Goal: Task Accomplishment & Management: Use online tool/utility

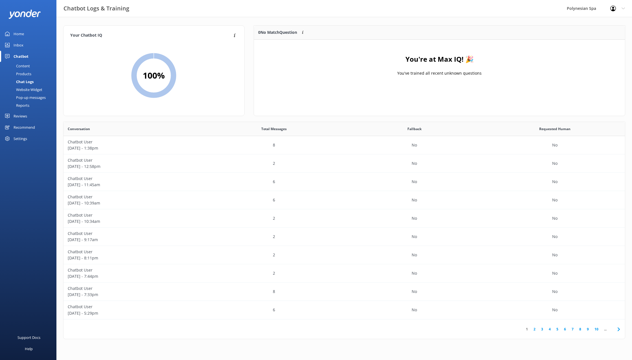
scroll to position [198, 561]
click at [16, 31] on div "Home" at bounding box center [19, 33] width 10 height 11
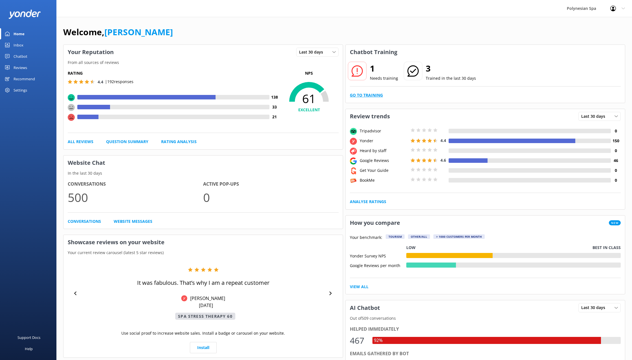
click at [371, 93] on link "Go to Training" at bounding box center [366, 95] width 33 height 6
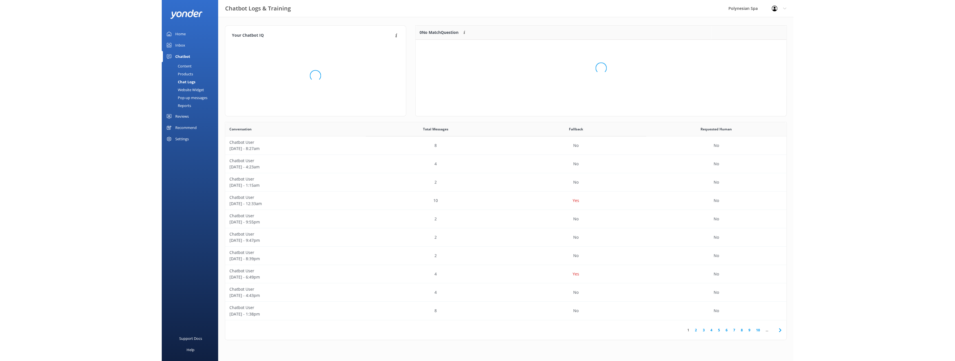
scroll to position [57, 371]
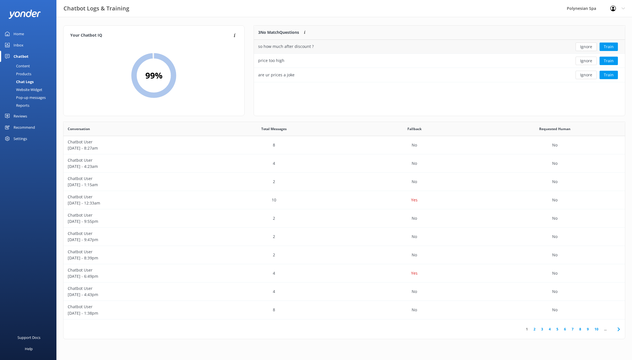
click at [301, 45] on div "so how much after discount ?" at bounding box center [286, 46] width 56 height 6
click at [309, 89] on div "3 No Match Questions Customers sometimes ask questions that don't fully match a…" at bounding box center [438, 70] width 371 height 91
click at [302, 79] on div "are ur prices a joke" at bounding box center [401, 75] width 295 height 14
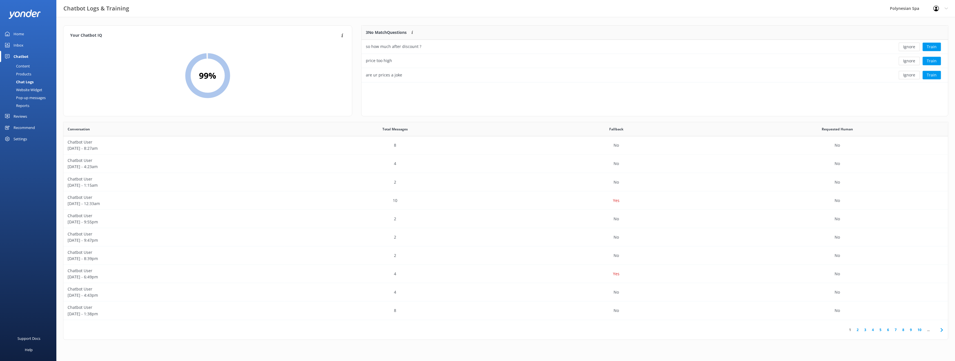
scroll to position [198, 885]
